Goal: Task Accomplishment & Management: Manage account settings

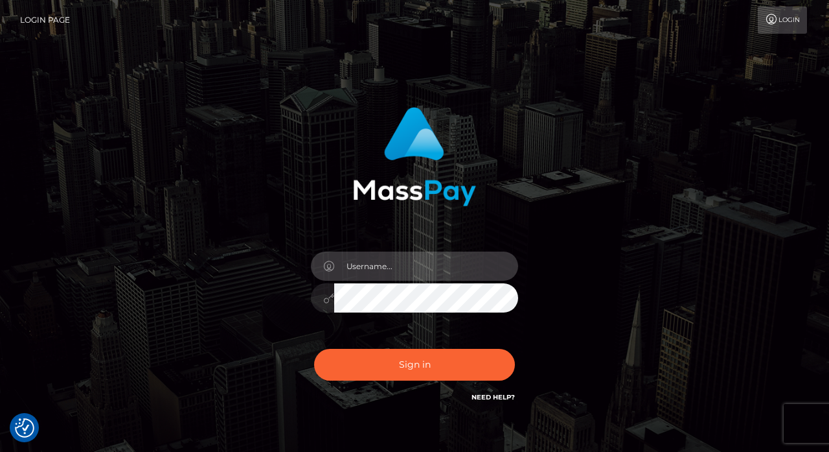
type input "[EMAIL_ADDRESS][DOMAIN_NAME]"
click at [415, 364] on button "Sign in" at bounding box center [414, 365] width 201 height 32
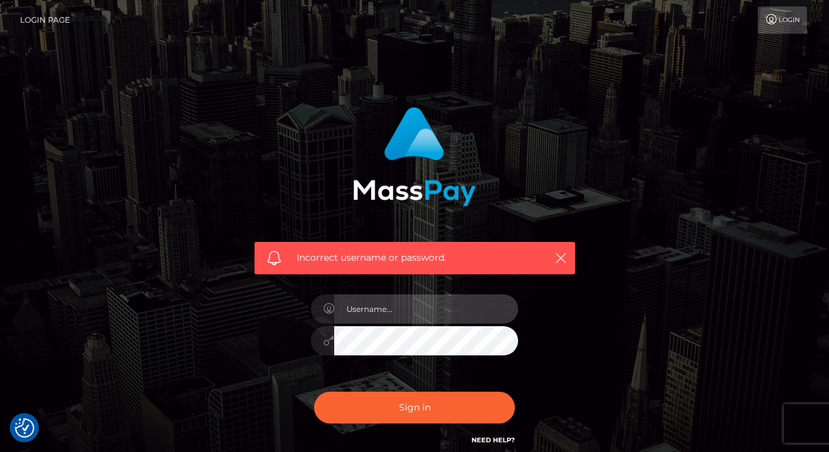
type input "[EMAIL_ADDRESS][DOMAIN_NAME]"
click at [415, 406] on button "Sign in" at bounding box center [414, 407] width 201 height 32
type input "[EMAIL_ADDRESS][DOMAIN_NAME]"
click at [415, 406] on button "Sign in" at bounding box center [414, 407] width 201 height 32
click at [731, 0] on nav "Login Page Login" at bounding box center [414, 20] width 829 height 40
